Goal: Go to known website: Go to known website

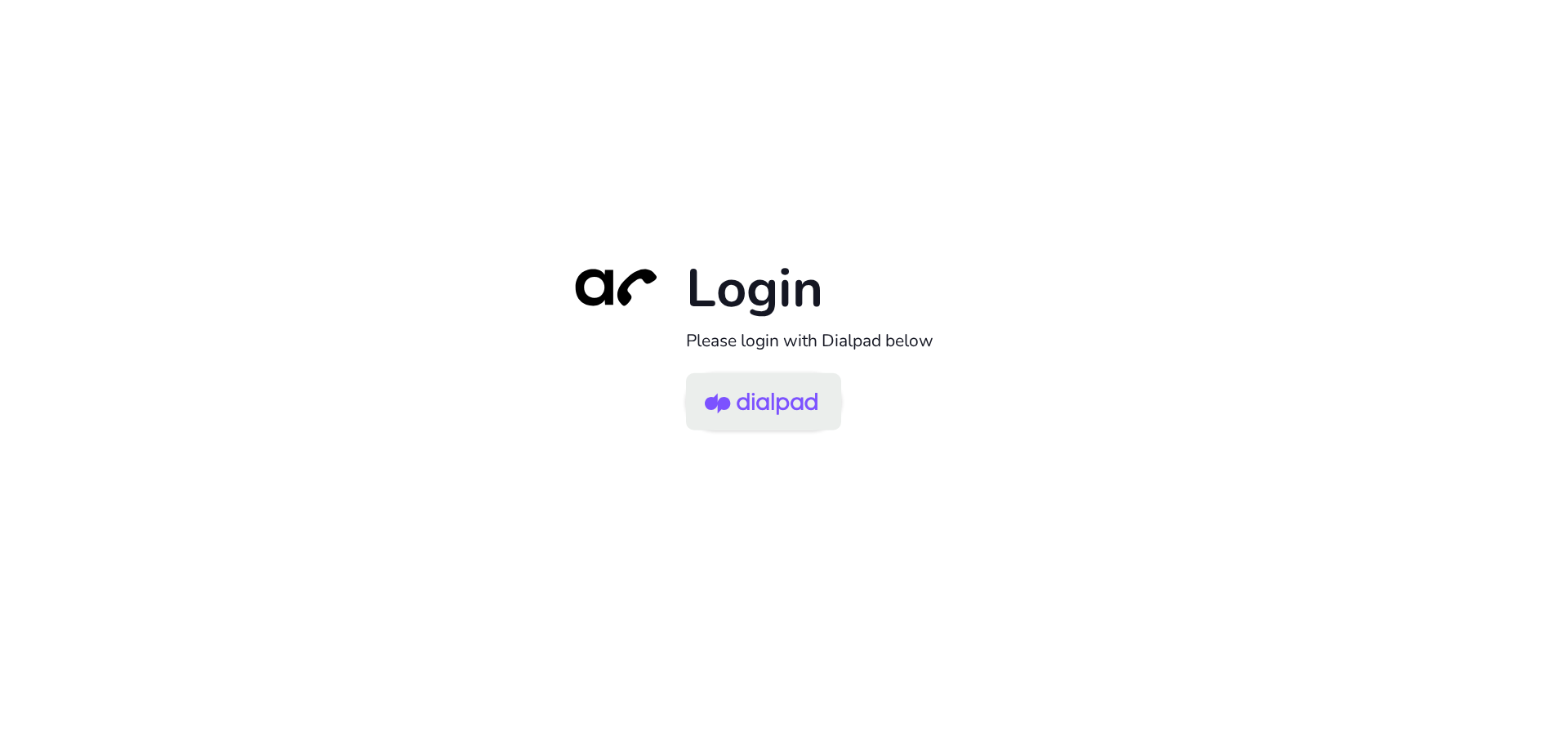
click at [757, 405] on img at bounding box center [761, 404] width 112 height 53
click at [773, 397] on img at bounding box center [761, 404] width 112 height 53
